Goal: Task Accomplishment & Management: Use online tool/utility

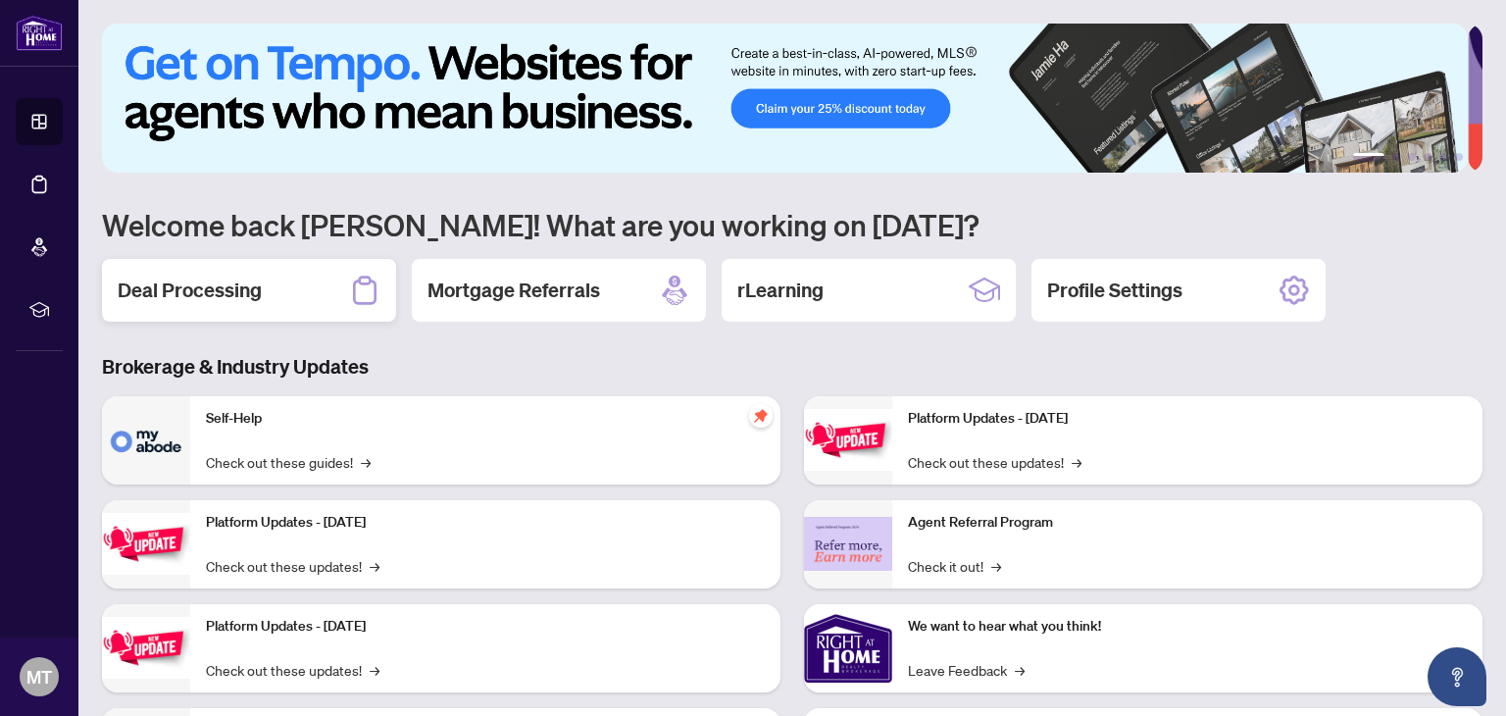
click at [184, 291] on h2 "Deal Processing" at bounding box center [190, 289] width 144 height 27
click at [184, 291] on main "1 2 3 4 5 6 Welcome back [PERSON_NAME]! What are you working on [DATE]? Deal Pr…" at bounding box center [792, 358] width 1428 height 716
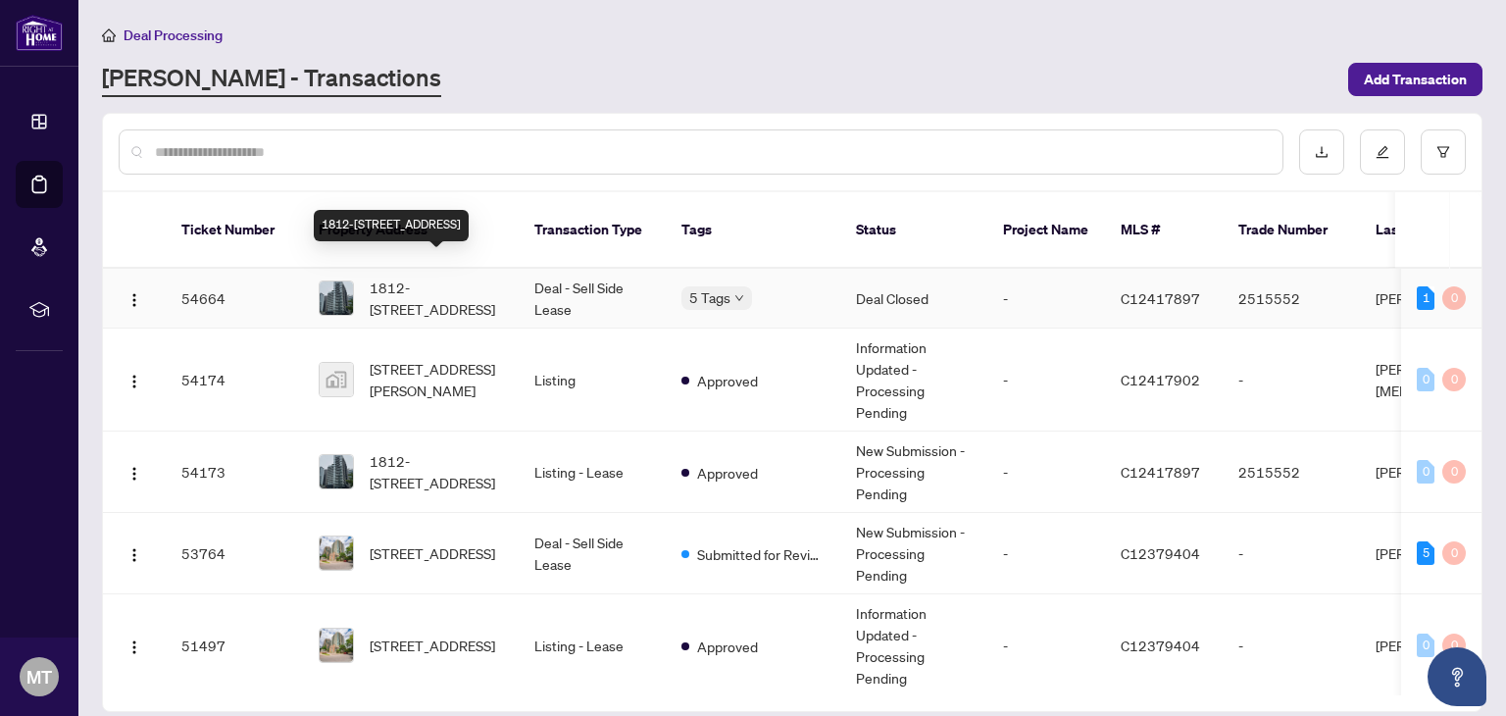
click at [445, 276] on span "1812-[STREET_ADDRESS]" at bounding box center [436, 297] width 133 height 43
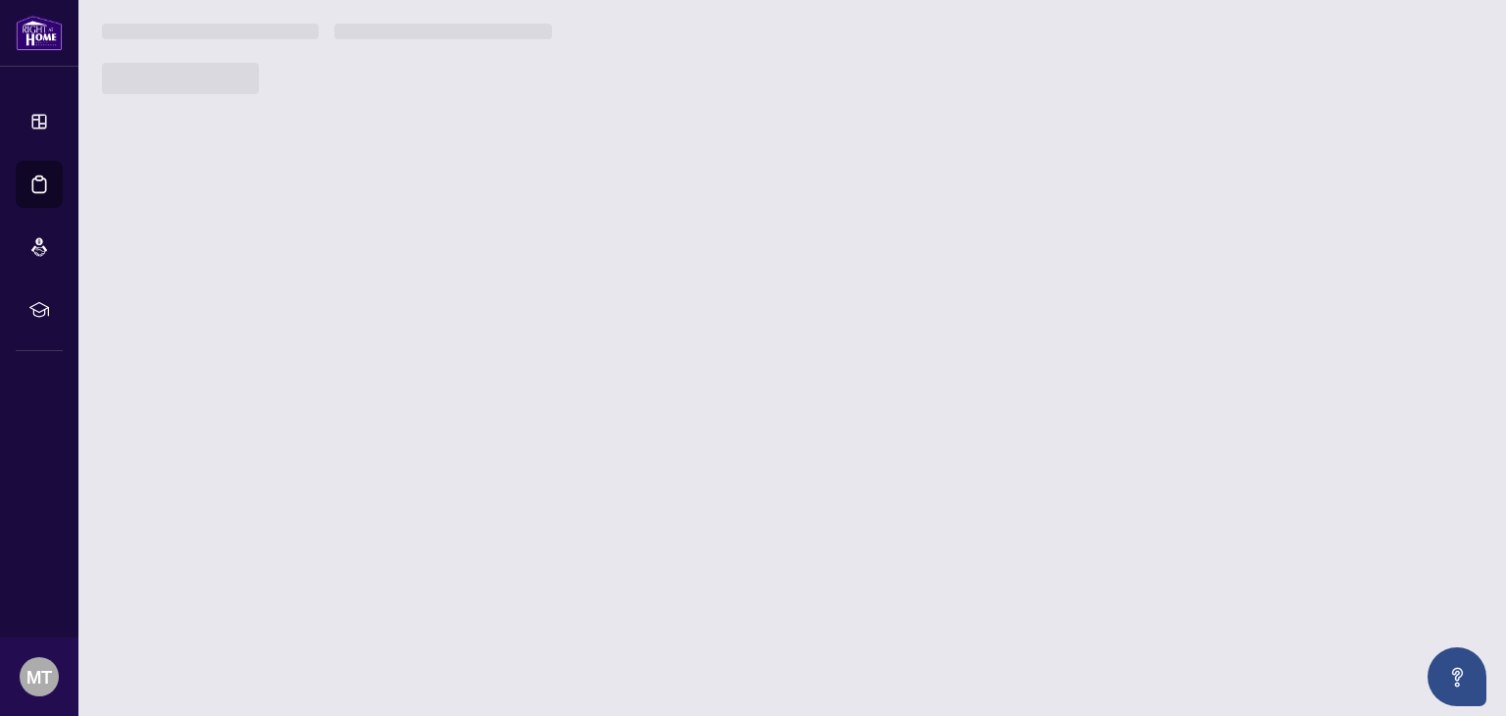
click at [445, 268] on main "Deal Processing [PERSON_NAME] - Transactions Add Transaction Ticket Number Prop…" at bounding box center [792, 358] width 1428 height 716
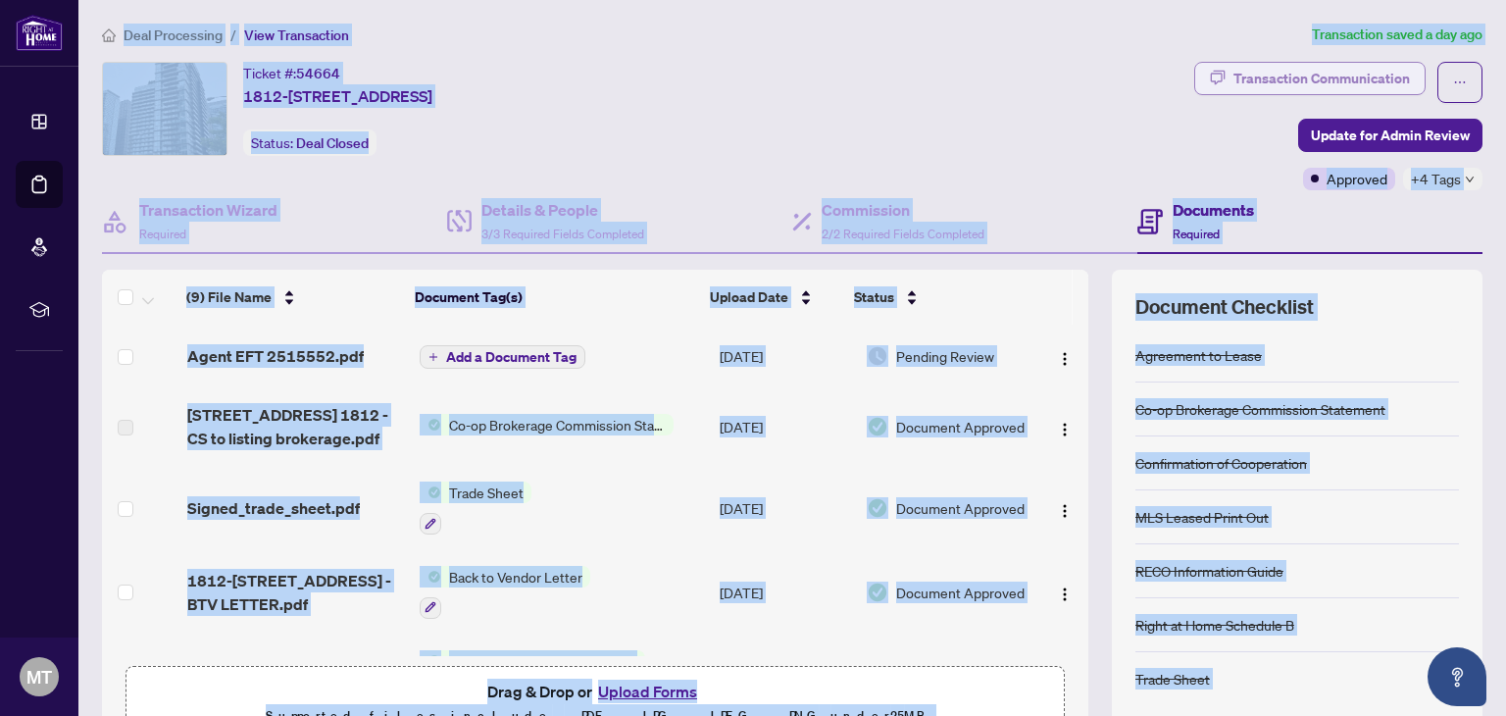
click at [1280, 78] on div "Transaction Communication" at bounding box center [1321, 78] width 176 height 31
